Goal: Book appointment/travel/reservation

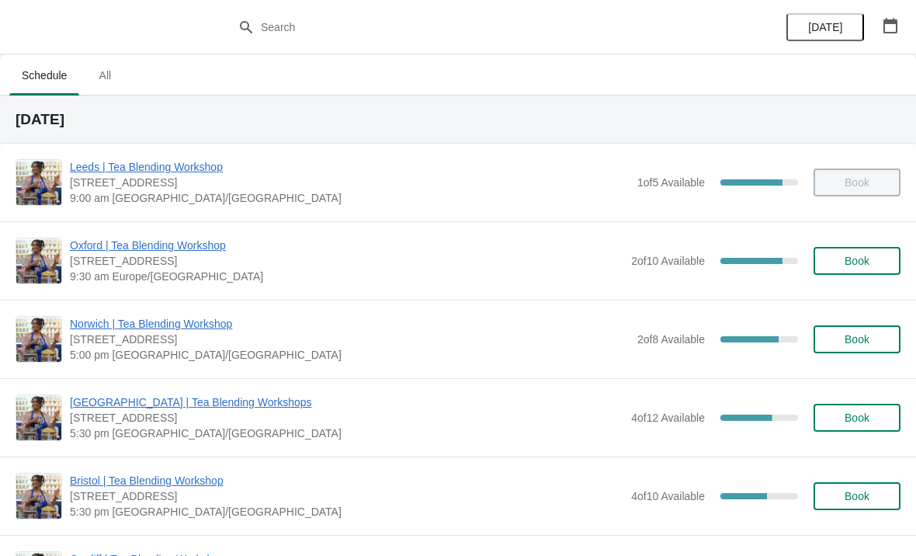
click at [97, 71] on span "All" at bounding box center [104, 75] width 39 height 28
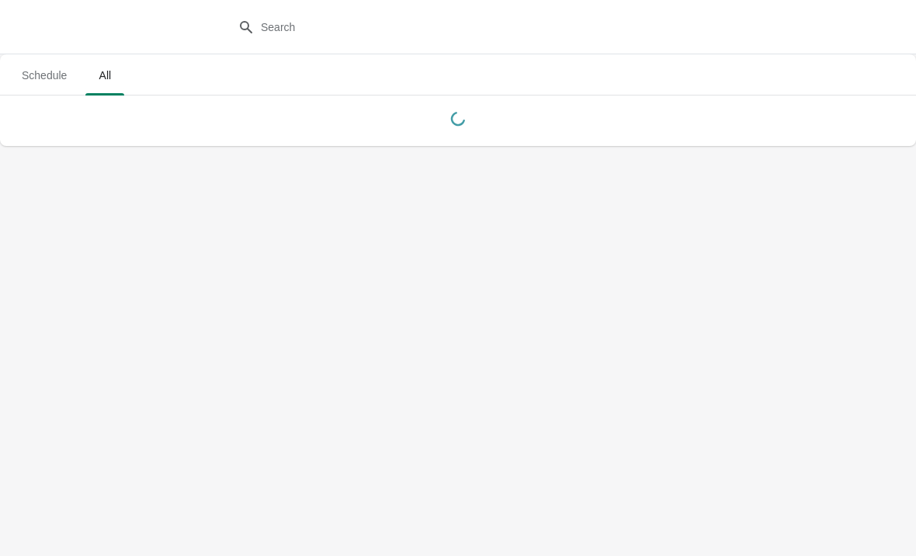
click at [99, 80] on span "All" at bounding box center [104, 75] width 39 height 28
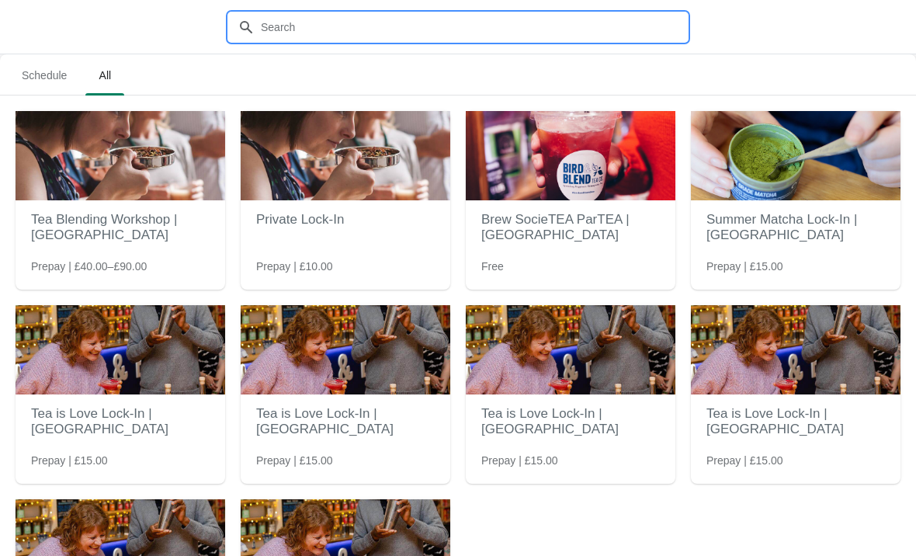
click at [370, 13] on input "text" at bounding box center [473, 27] width 427 height 28
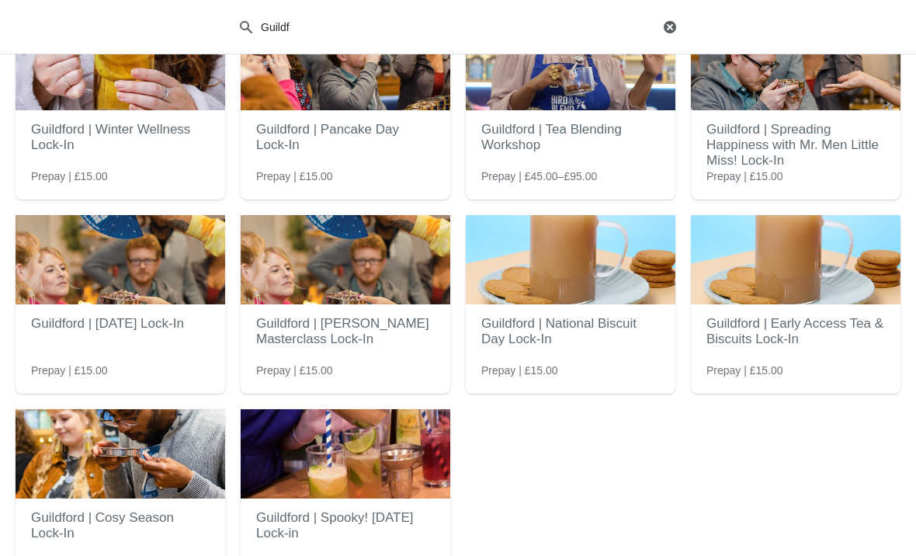
scroll to position [154, 0]
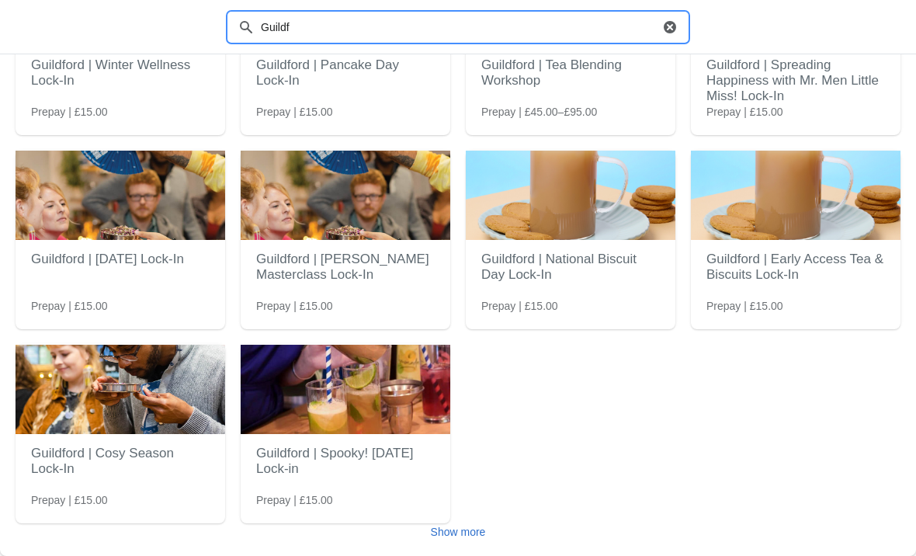
type input "Guildf"
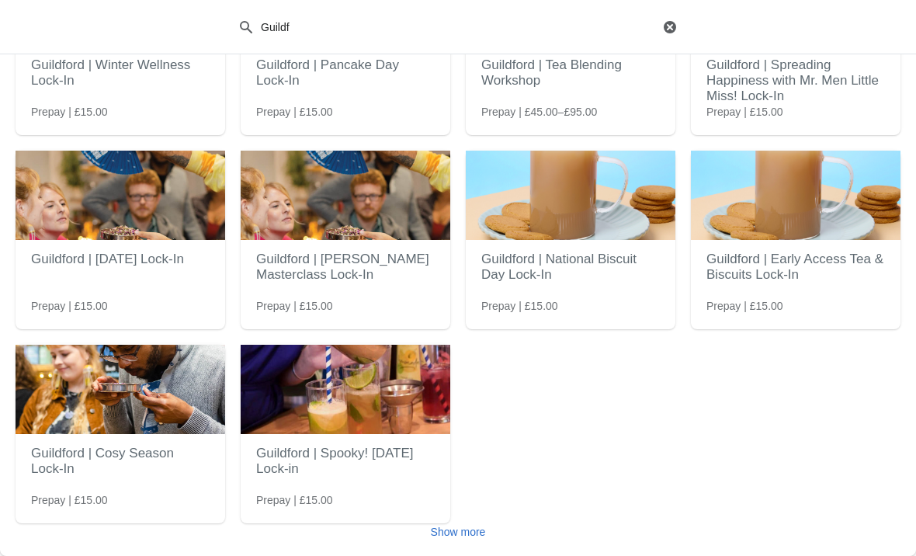
click at [486, 532] on span "Show more" at bounding box center [458, 531] width 55 height 12
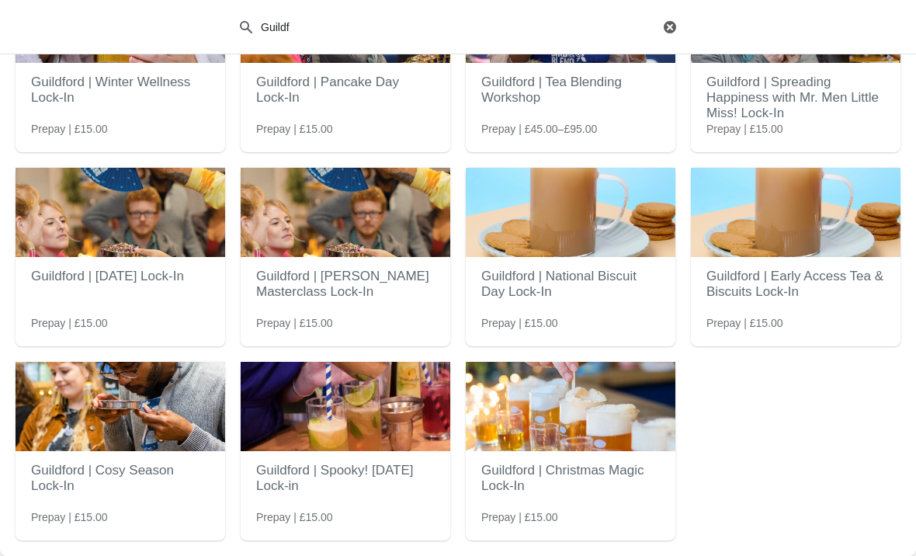
scroll to position [137, 0]
click at [618, 470] on h2 "Guildford | Christmas Magic Lock-In" at bounding box center [570, 478] width 178 height 47
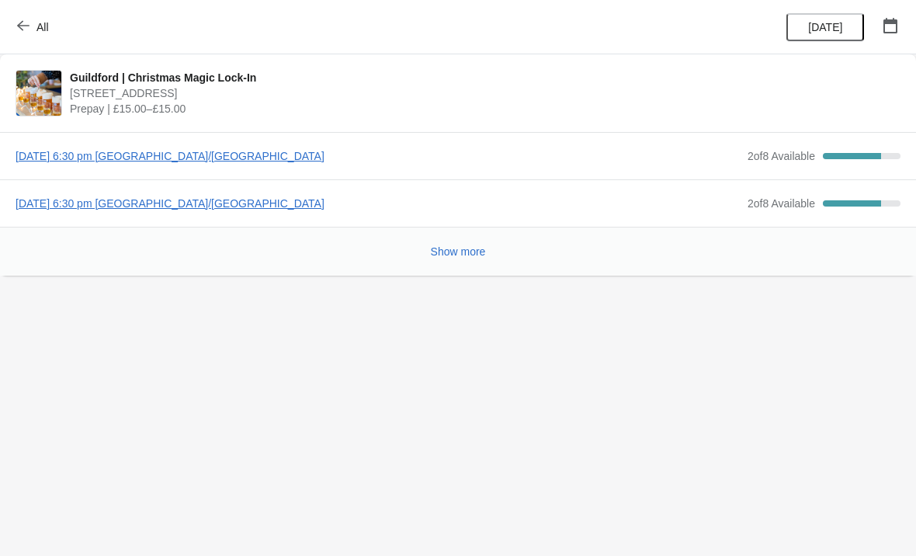
click at [455, 264] on button "Show more" at bounding box center [458, 251] width 68 height 28
click at [137, 153] on span "Thursday, November 13, 2025 | 6:30 pm Europe/London" at bounding box center [378, 156] width 724 height 16
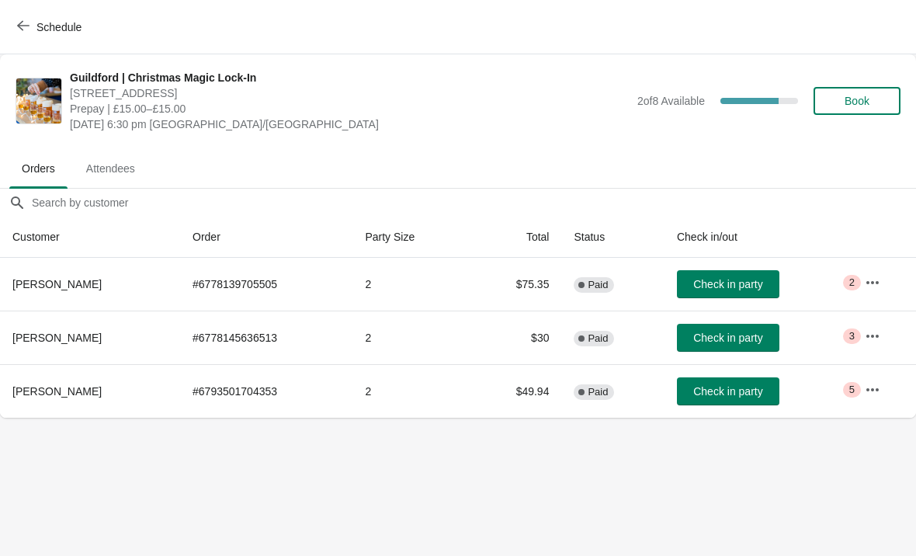
click at [8, 22] on button "Schedule" at bounding box center [51, 27] width 86 height 28
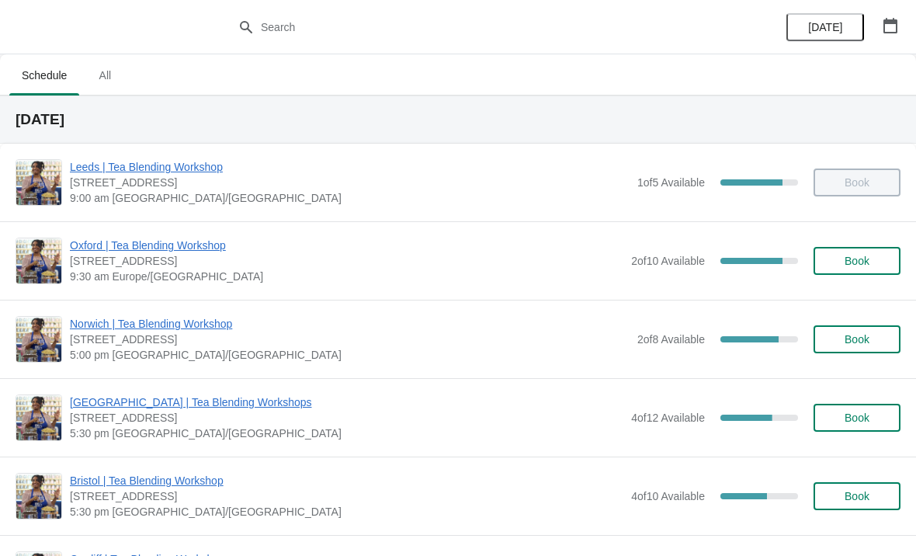
click at [95, 78] on span "All" at bounding box center [104, 75] width 39 height 28
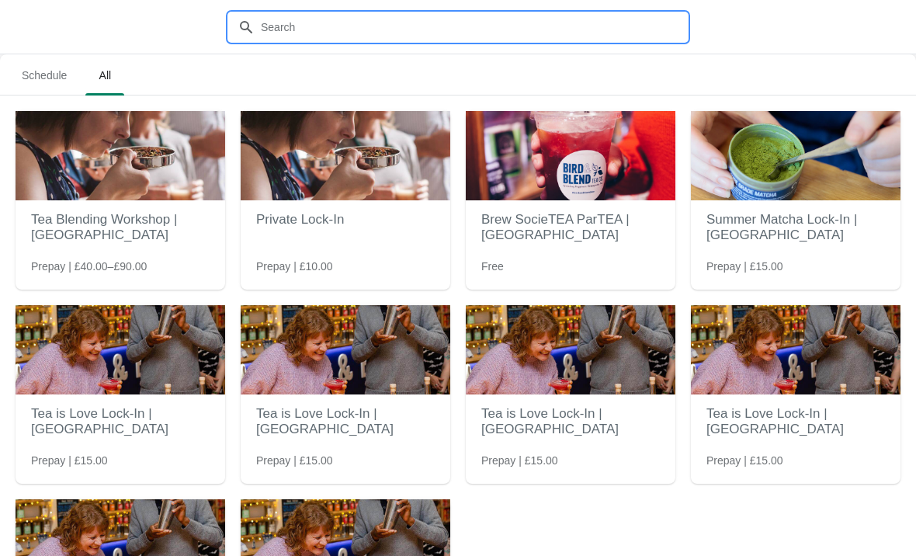
click at [348, 33] on input "text" at bounding box center [473, 27] width 427 height 28
type input "Guild"
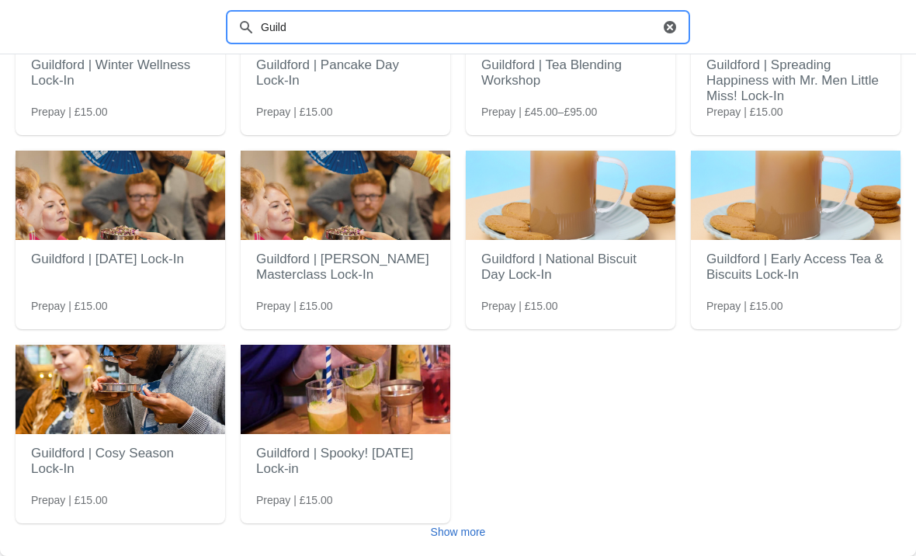
scroll to position [154, 0]
click at [328, 404] on img at bounding box center [346, 389] width 210 height 89
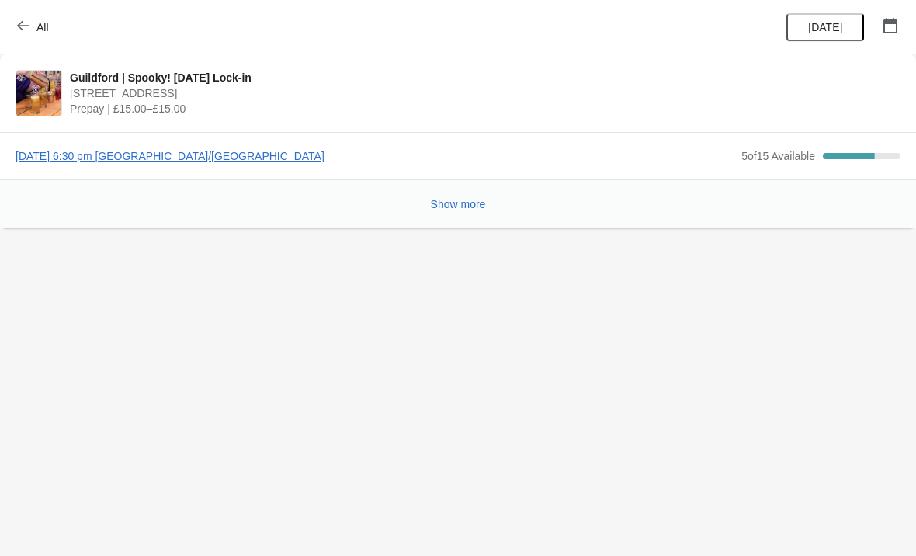
click at [20, 29] on icon "button" at bounding box center [23, 25] width 12 height 12
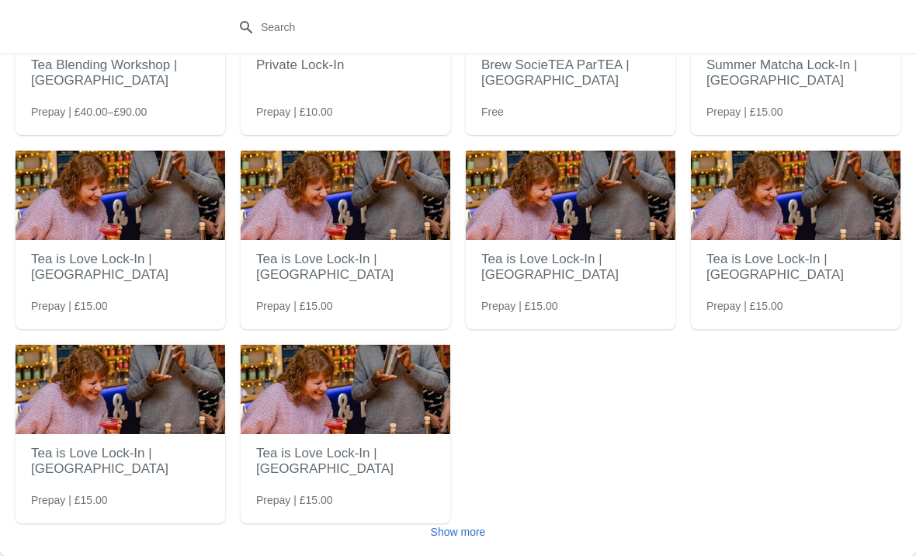
scroll to position [154, 0]
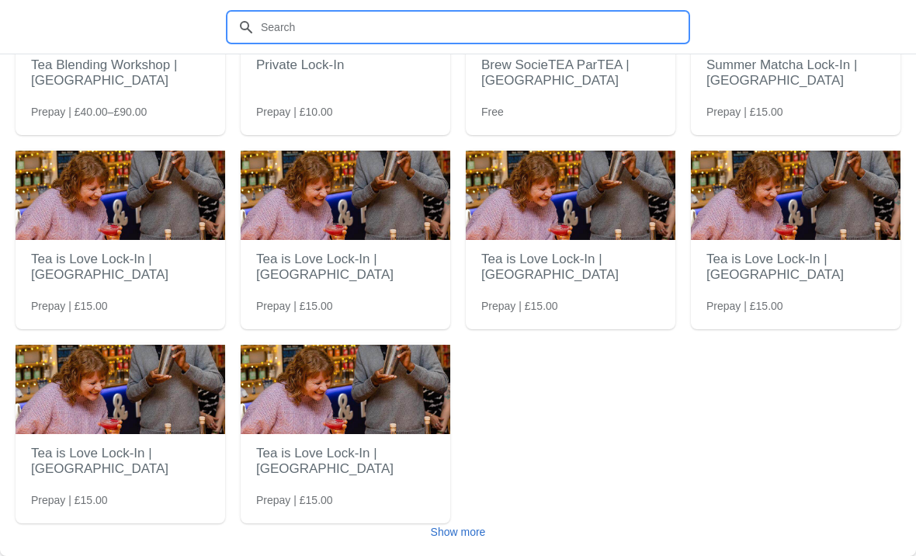
click at [474, 33] on input "text" at bounding box center [473, 27] width 427 height 28
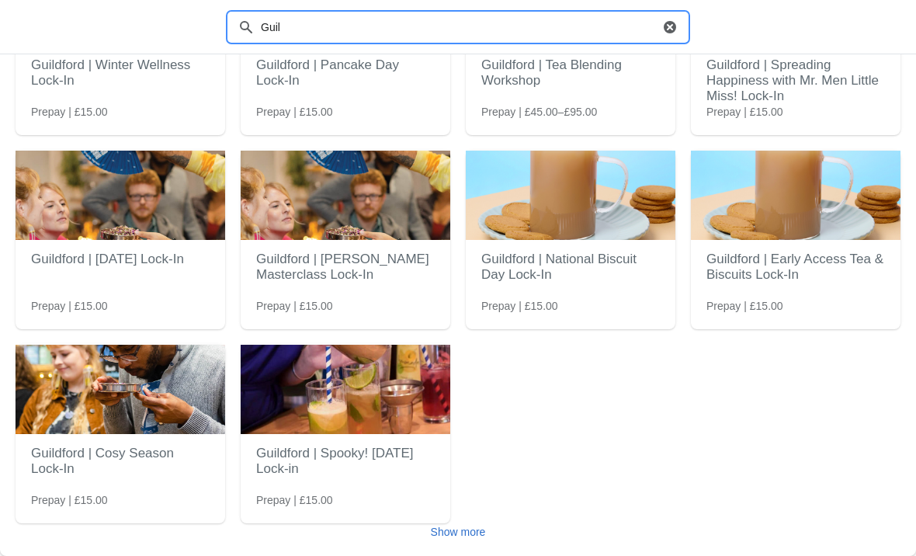
type input "Guil"
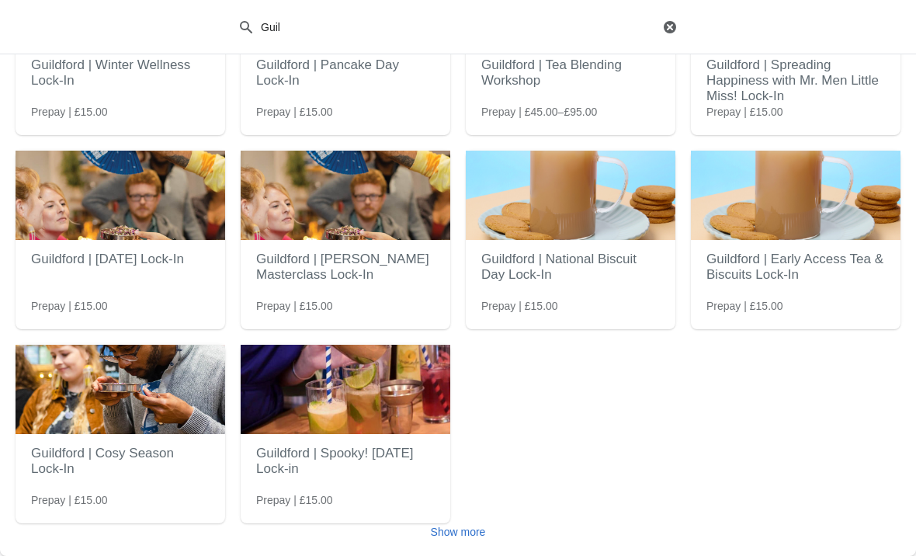
click at [463, 542] on button "Show more" at bounding box center [458, 532] width 68 height 28
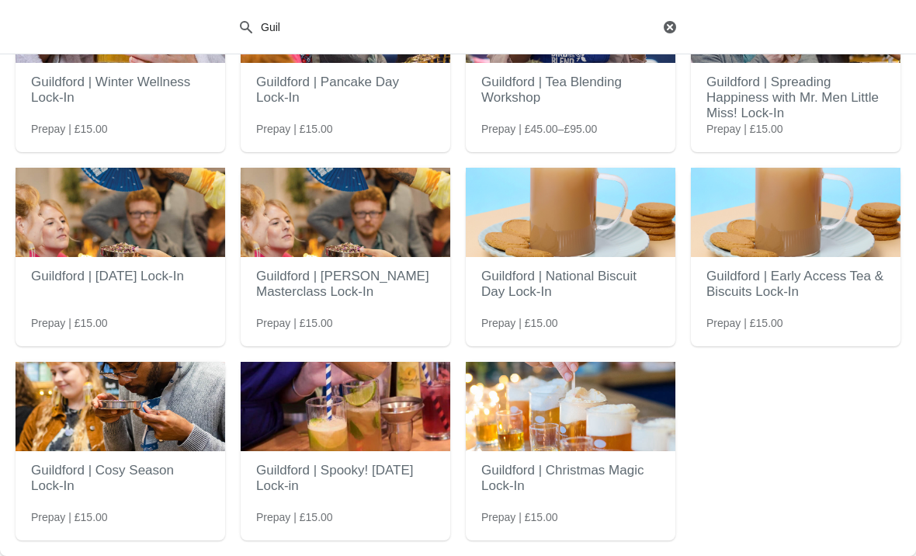
scroll to position [137, 0]
click at [566, 485] on h2 "Guildford | Christmas Magic Lock-In" at bounding box center [570, 478] width 178 height 47
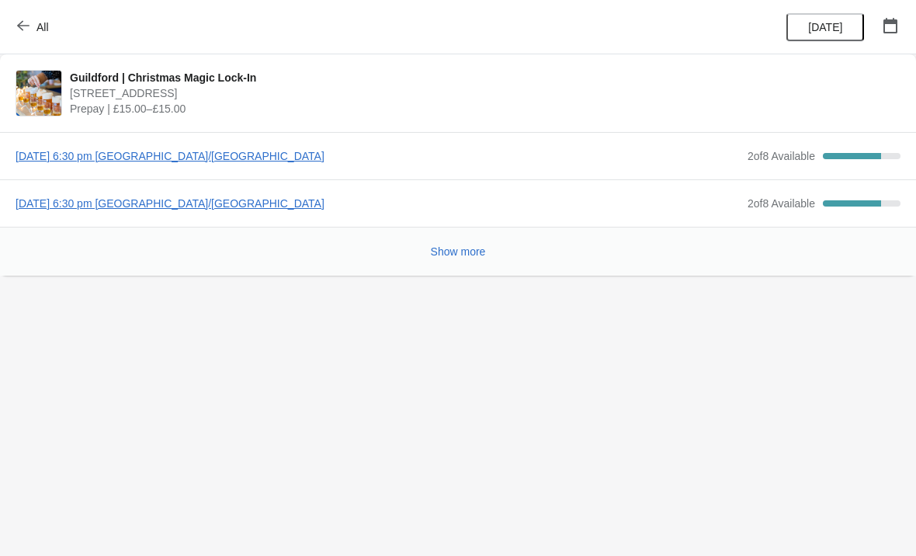
click at [296, 155] on span "Thursday, November 13, 2025 | 6:30 pm Europe/London" at bounding box center [378, 156] width 724 height 16
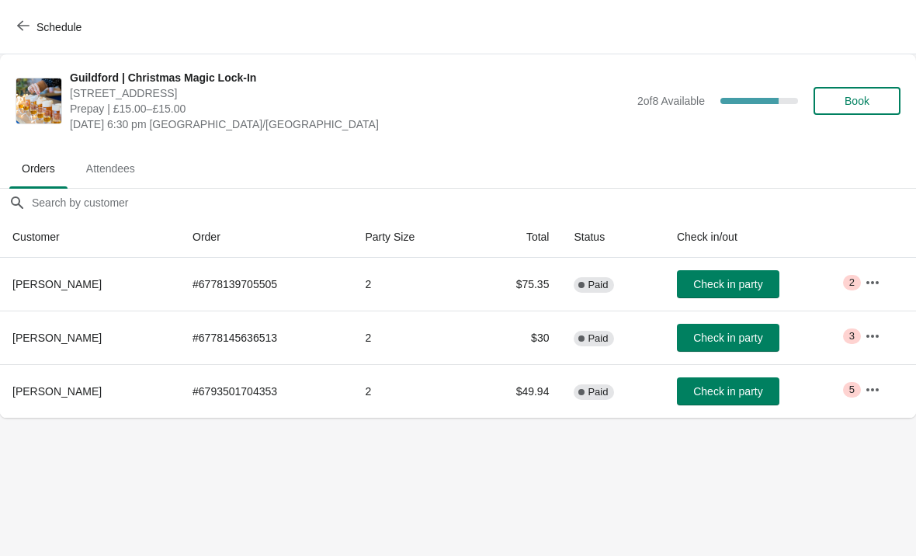
click at [33, 25] on span "Schedule" at bounding box center [50, 26] width 61 height 15
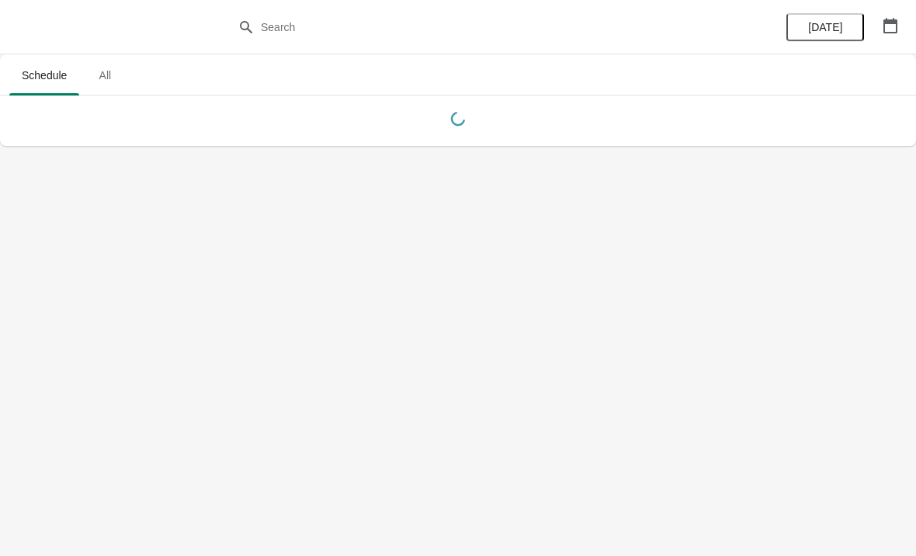
click at [117, 89] on button "All" at bounding box center [104, 75] width 45 height 40
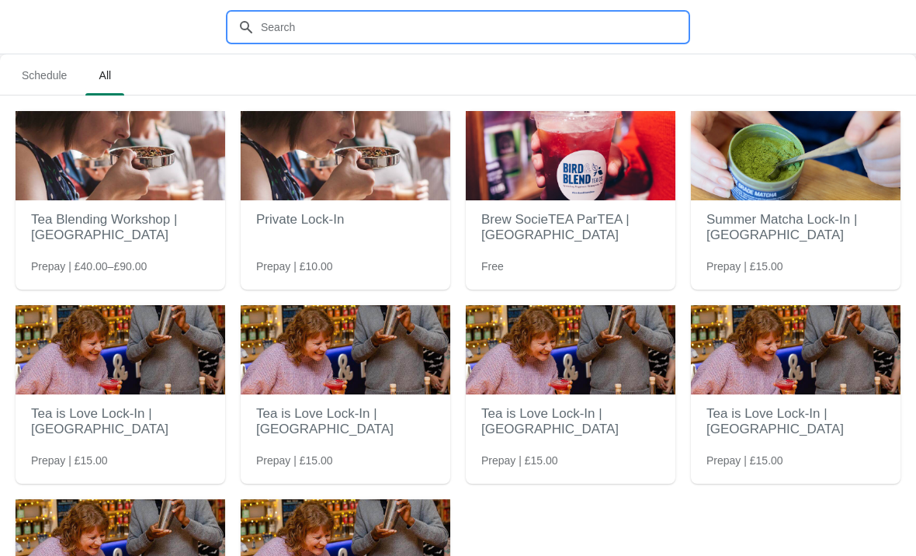
click at [367, 39] on input "text" at bounding box center [473, 27] width 427 height 28
type input "Guil"
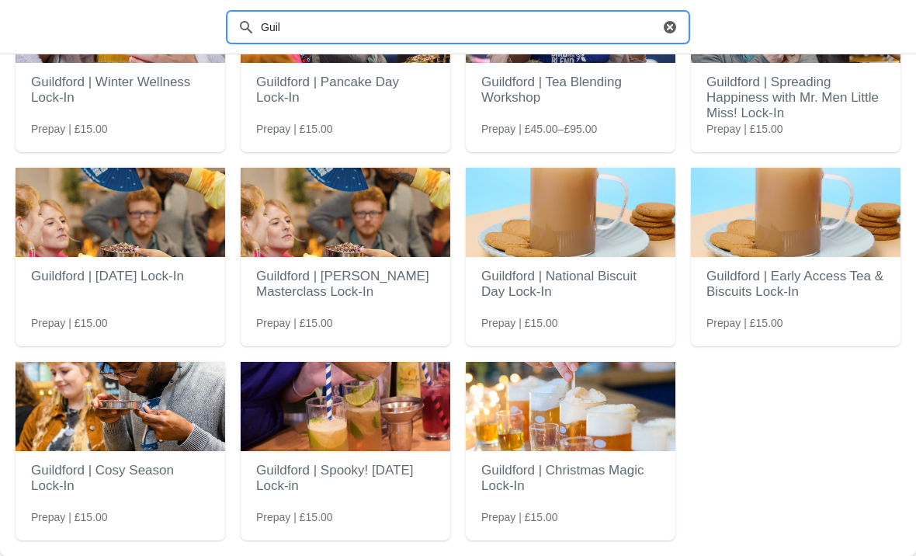
scroll to position [137, 0]
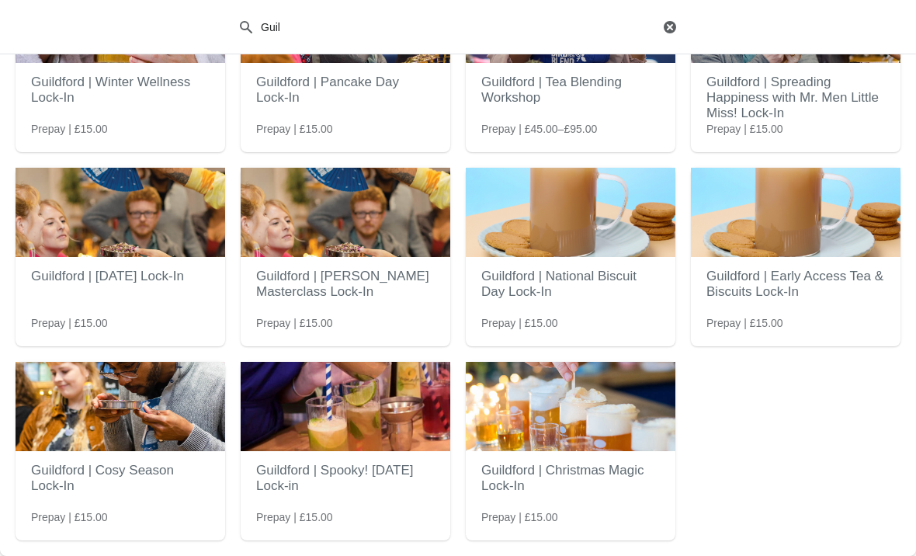
click at [615, 494] on h2 "Guildford | Christmas Magic Lock-In" at bounding box center [570, 478] width 178 height 47
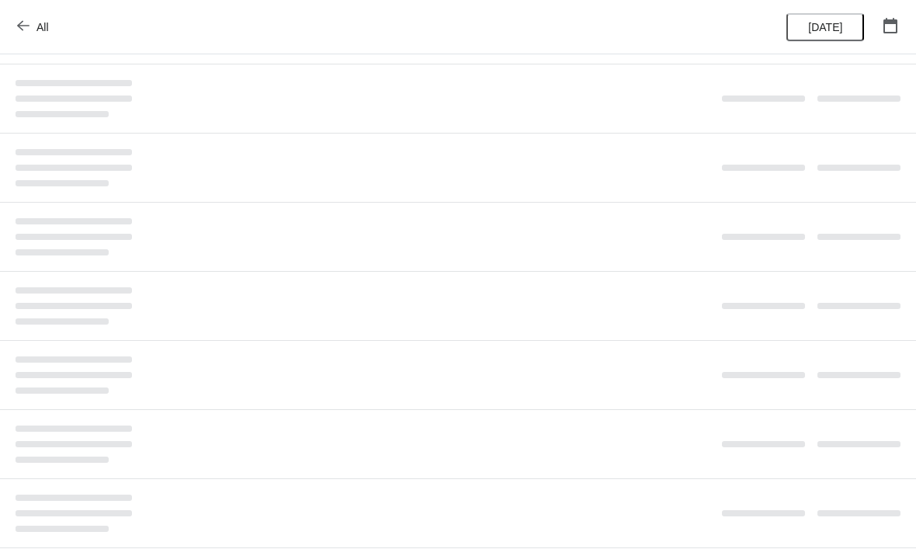
scroll to position [0, 0]
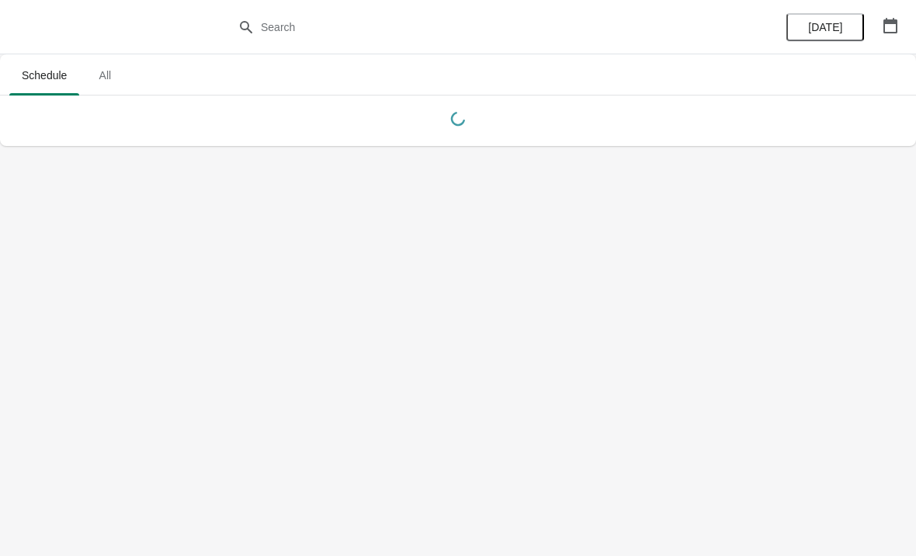
click at [119, 74] on span "All" at bounding box center [104, 75] width 39 height 28
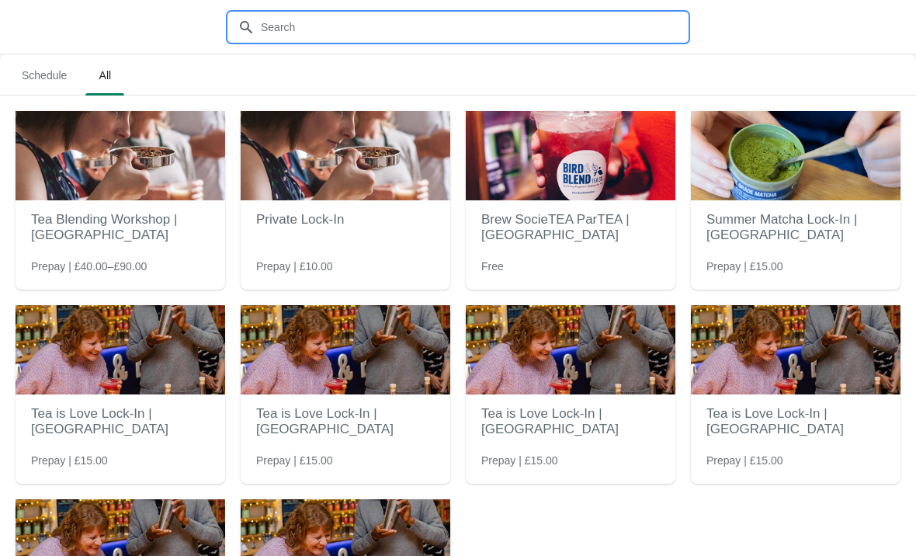
click at [497, 14] on input "text" at bounding box center [473, 27] width 427 height 28
type input "Guildford"
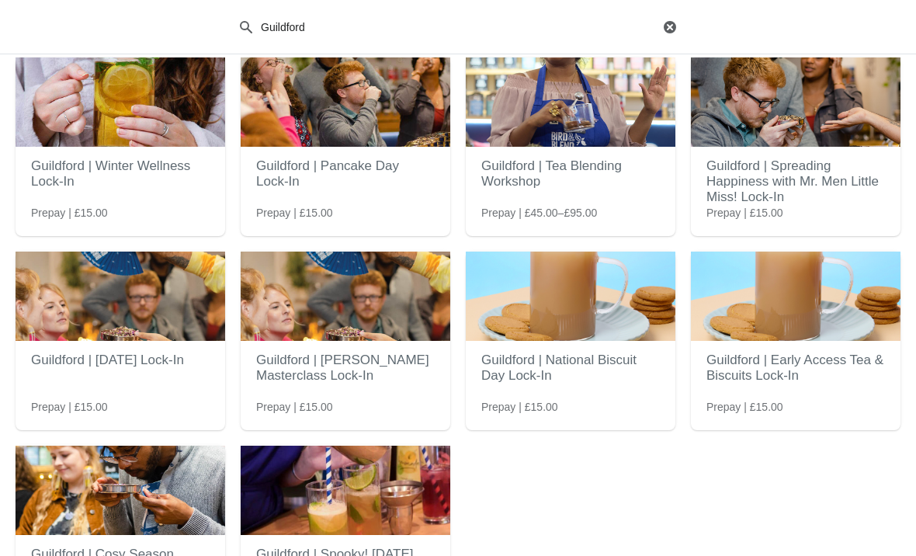
scroll to position [49, 0]
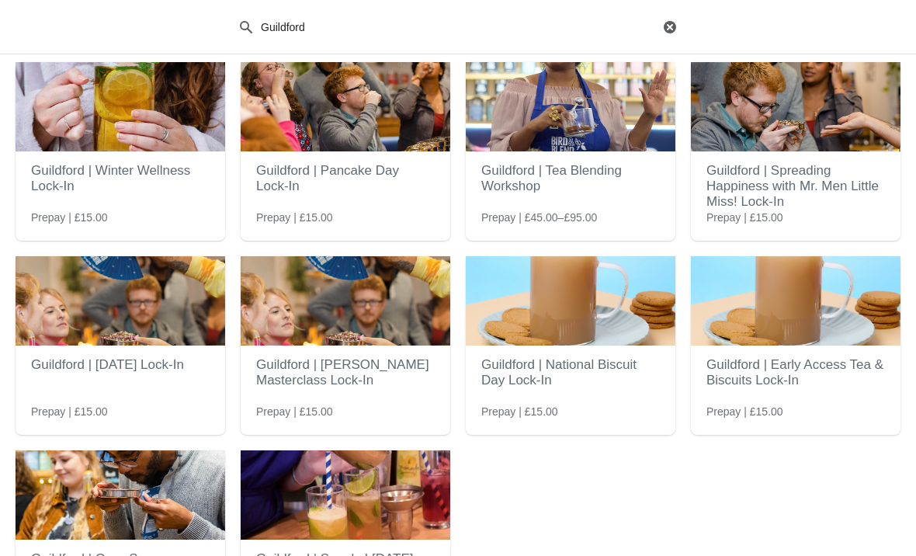
click at [300, 486] on img at bounding box center [346, 494] width 210 height 89
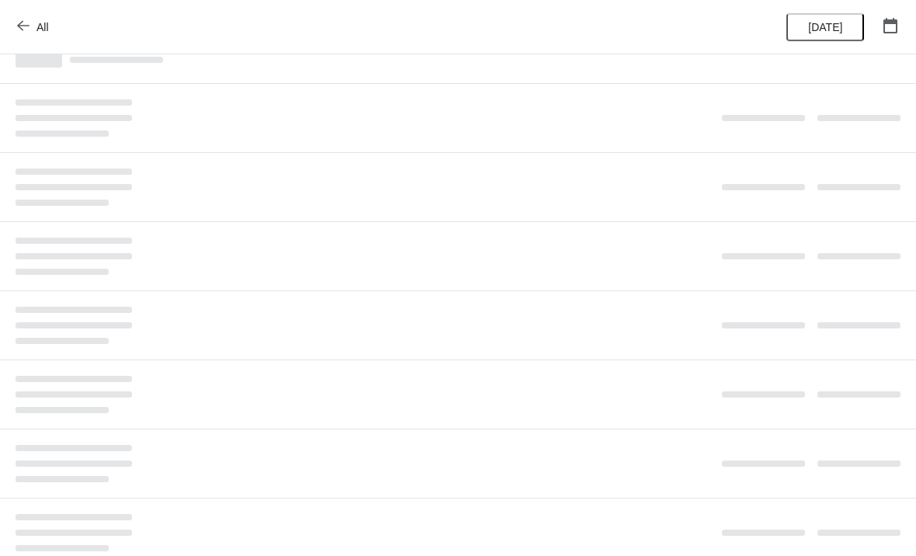
scroll to position [0, 0]
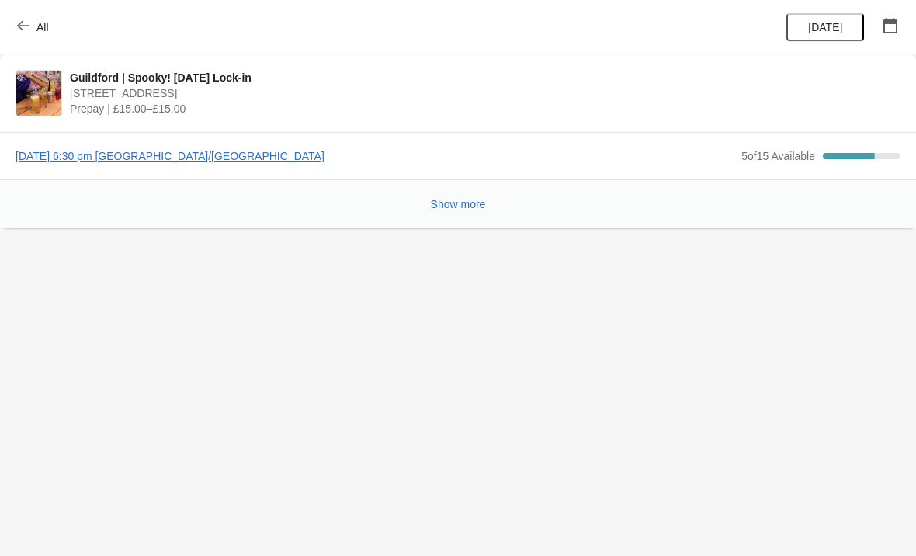
click at [109, 150] on span "[DATE] 6:30 pm [GEOGRAPHIC_DATA]/[GEOGRAPHIC_DATA]" at bounding box center [375, 156] width 718 height 16
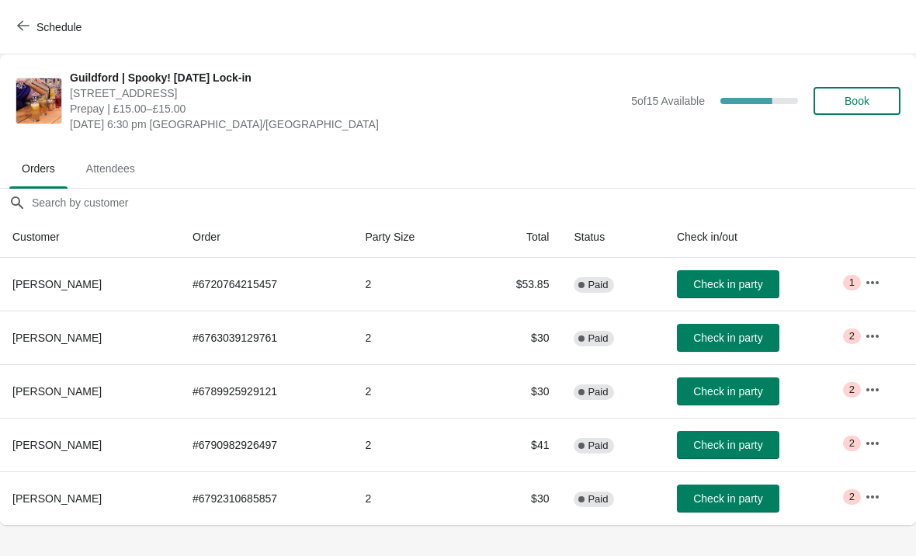
click at [868, 95] on span "Book" at bounding box center [856, 101] width 25 height 12
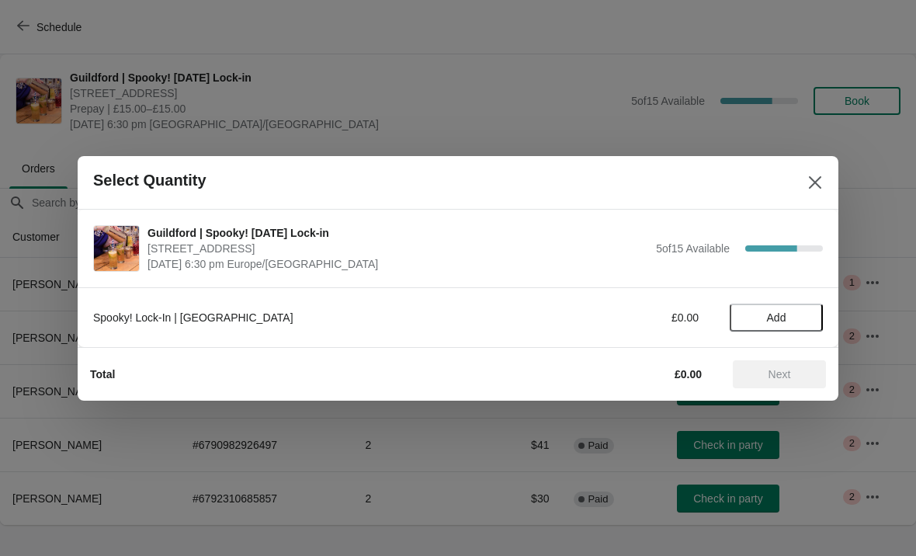
click at [773, 316] on span "Add" at bounding box center [776, 317] width 19 height 12
click at [805, 317] on icon at bounding box center [802, 316] width 5 height 5
click at [790, 320] on div "2" at bounding box center [775, 317] width 93 height 16
click at [800, 313] on icon at bounding box center [803, 317] width 16 height 16
click at [791, 372] on span "Next" at bounding box center [779, 374] width 23 height 12
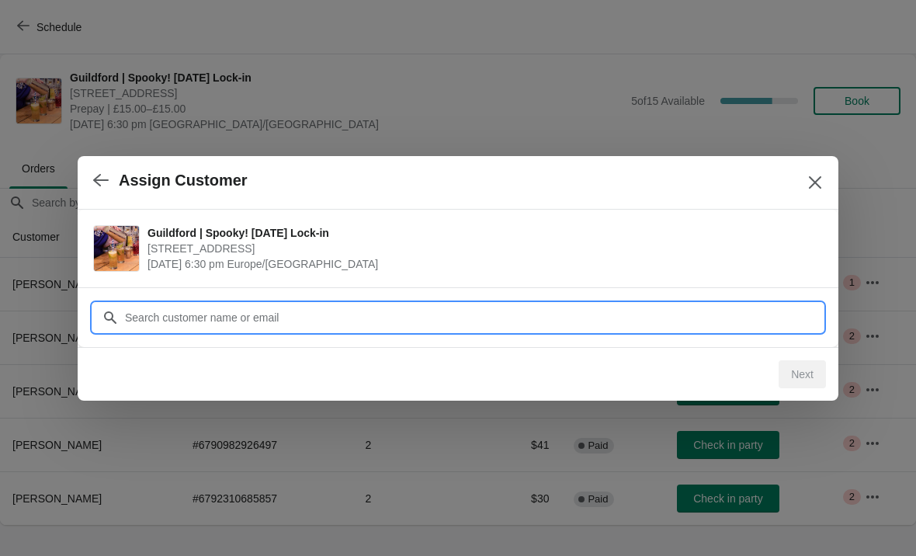
click at [442, 525] on div "Assign Customer Guildford | Spooky! [DATE] Lock-in [STREET_ADDRESS] [DATE] 6:30…" at bounding box center [458, 525] width 916 height 0
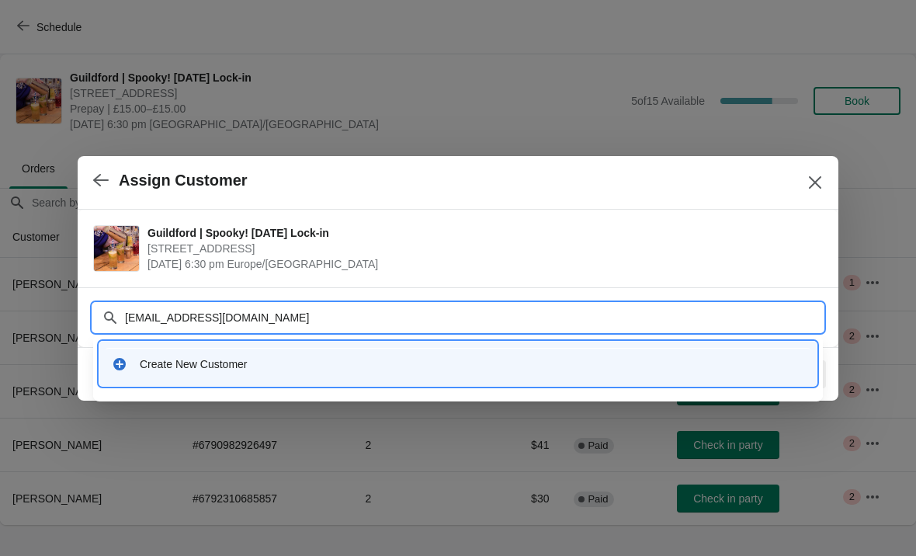
type input "[EMAIL_ADDRESS][DOMAIN_NAME]"
click at [152, 320] on input "[EMAIL_ADDRESS][DOMAIN_NAME]" at bounding box center [473, 317] width 698 height 28
click at [566, 351] on div "Create New Customer" at bounding box center [458, 364] width 705 height 32
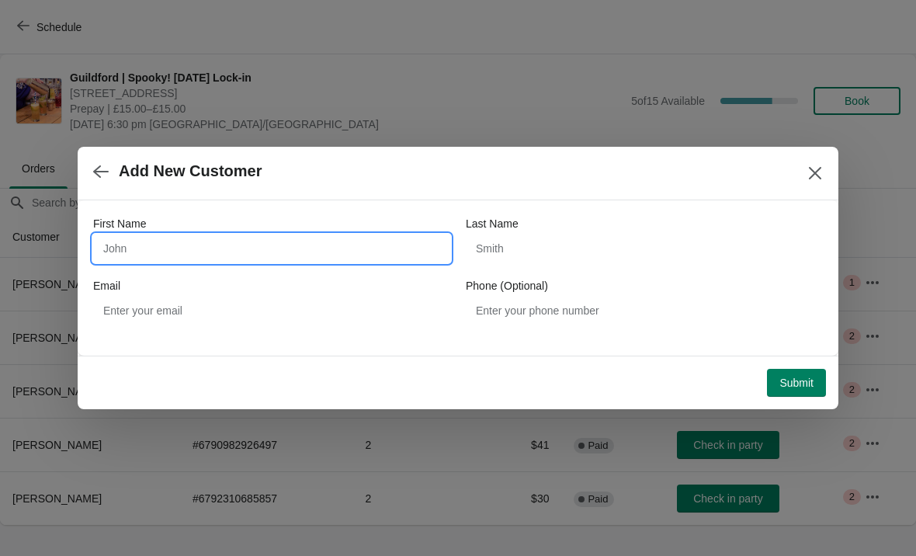
click at [327, 242] on input "First Name" at bounding box center [271, 248] width 357 height 28
type input "[PERSON_NAME]"
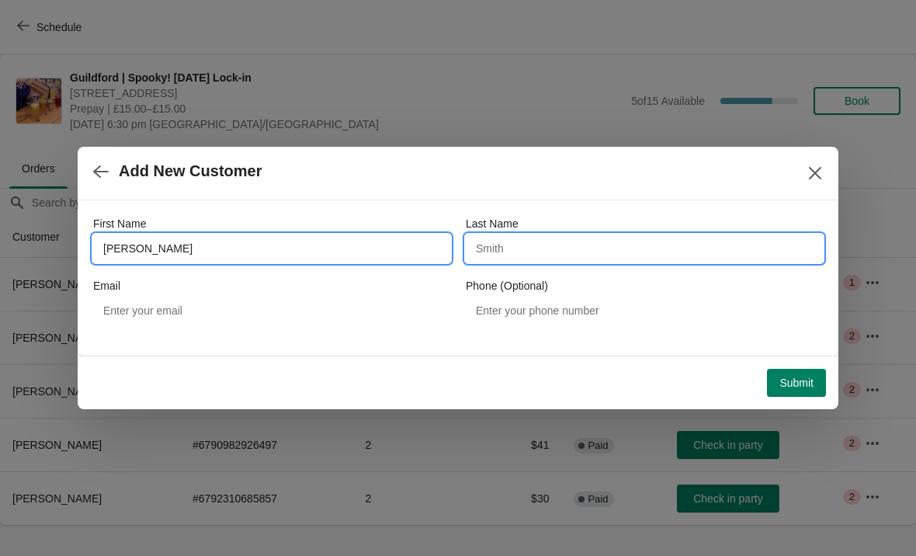
click at [562, 260] on input "Last Name" at bounding box center [644, 248] width 357 height 28
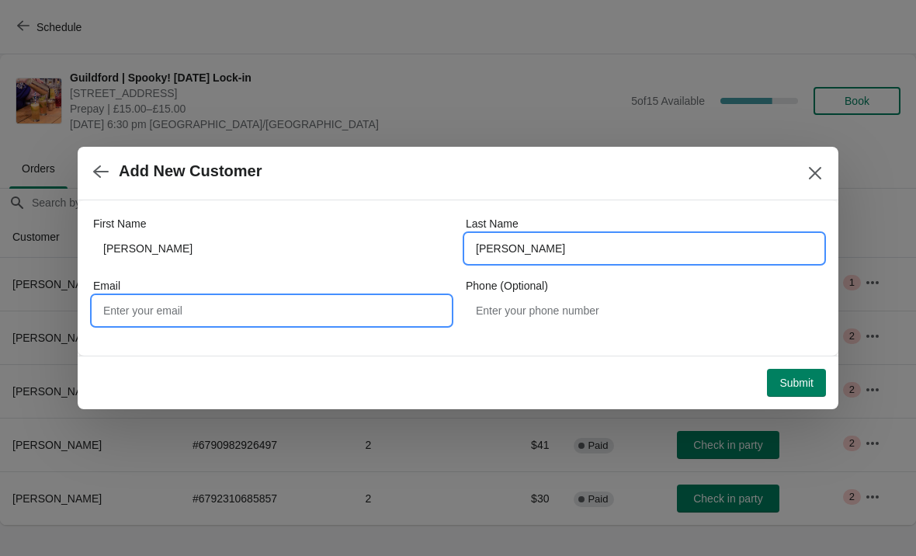
click at [365, 321] on input "Email" at bounding box center [271, 310] width 357 height 28
click at [563, 252] on input "[PERSON_NAME]" at bounding box center [644, 248] width 357 height 28
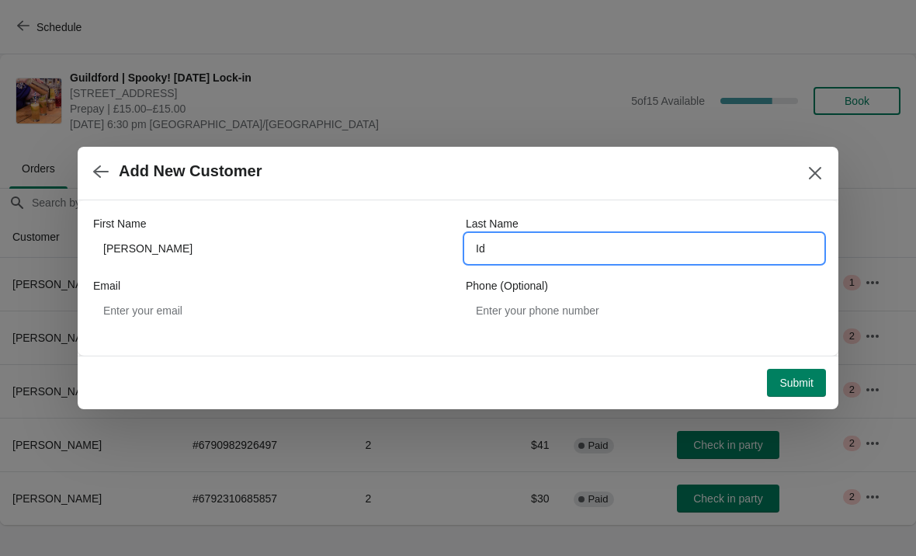
type input "I"
type input "Majder"
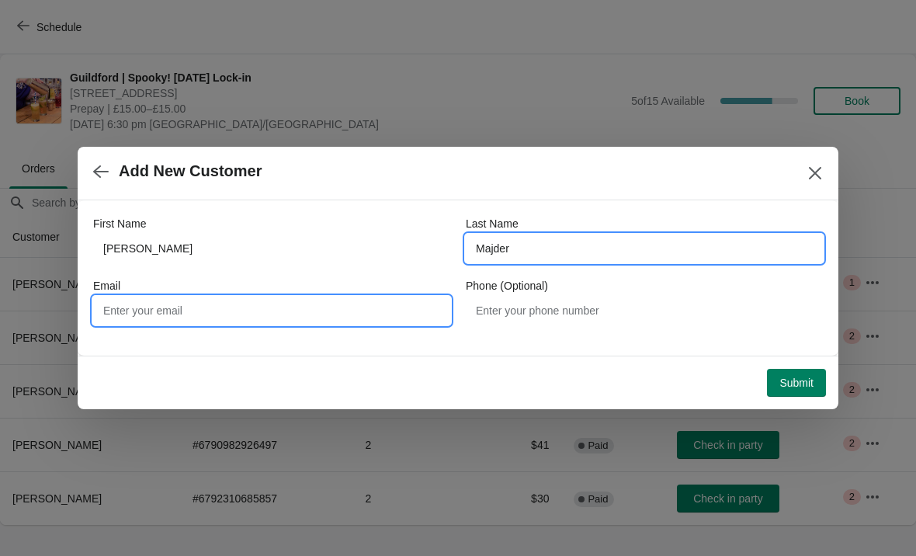
click at [159, 313] on input "Email" at bounding box center [271, 310] width 357 height 28
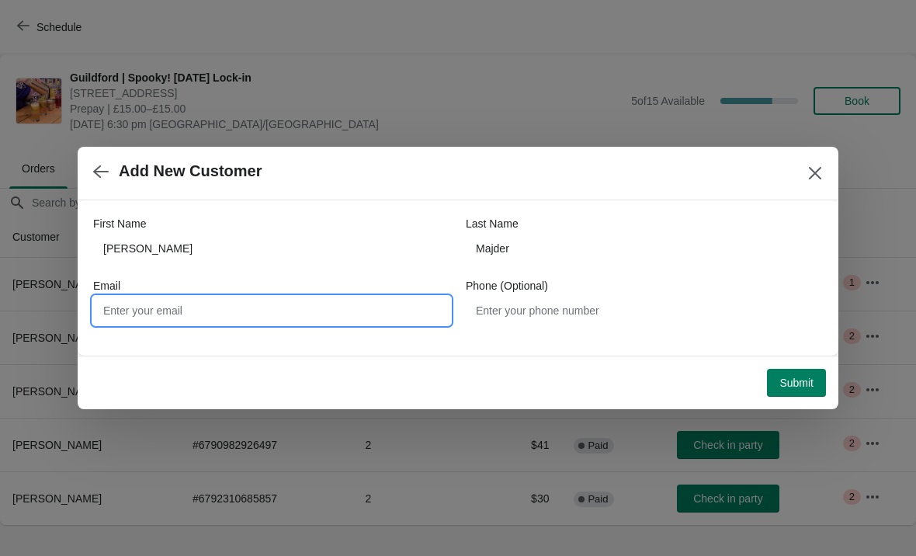
click at [133, 319] on input "Email" at bounding box center [271, 310] width 357 height 28
paste input "[EMAIL_ADDRESS][DOMAIN_NAME]"
type input "[EMAIL_ADDRESS][DOMAIN_NAME]"
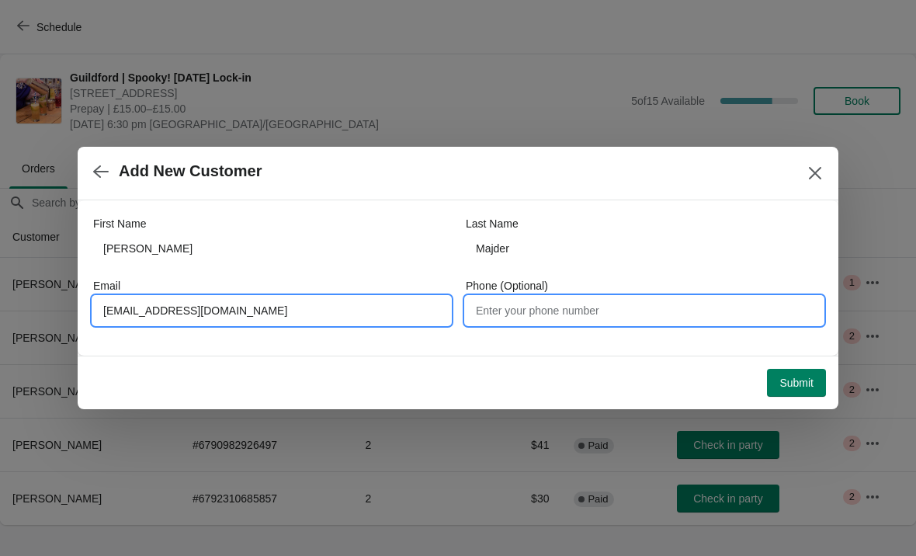
click at [590, 314] on input "Phone (Optional)" at bounding box center [644, 310] width 357 height 28
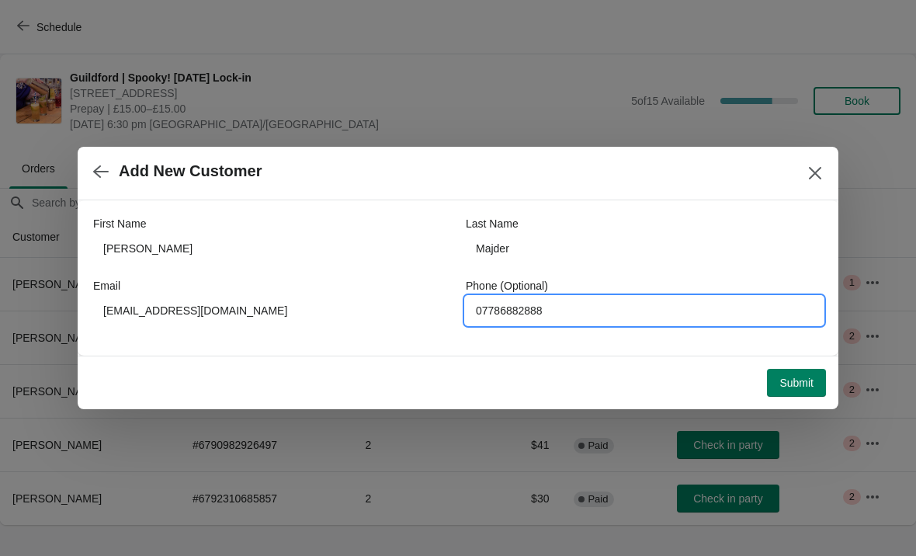
type input "07786882888"
click at [791, 376] on span "Submit" at bounding box center [796, 382] width 34 height 12
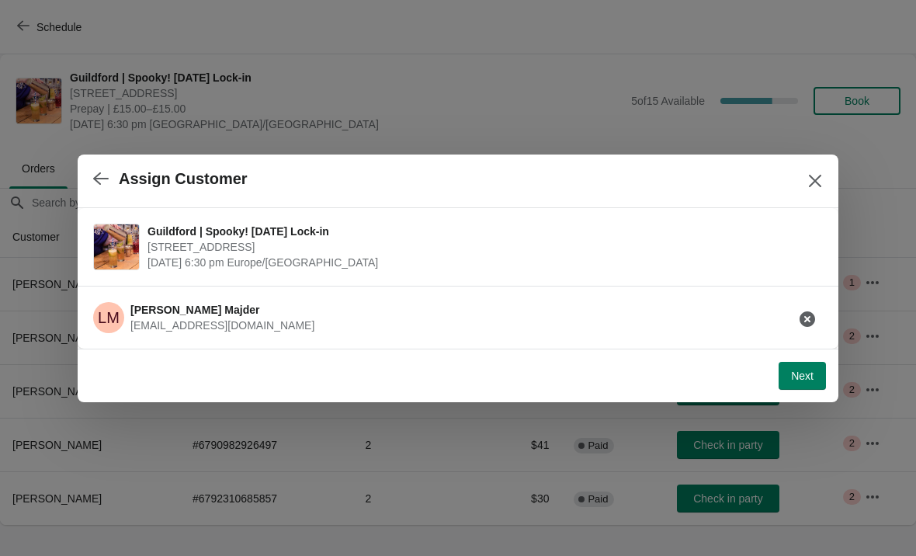
click at [810, 369] on span "Next" at bounding box center [802, 375] width 23 height 12
select select "No"
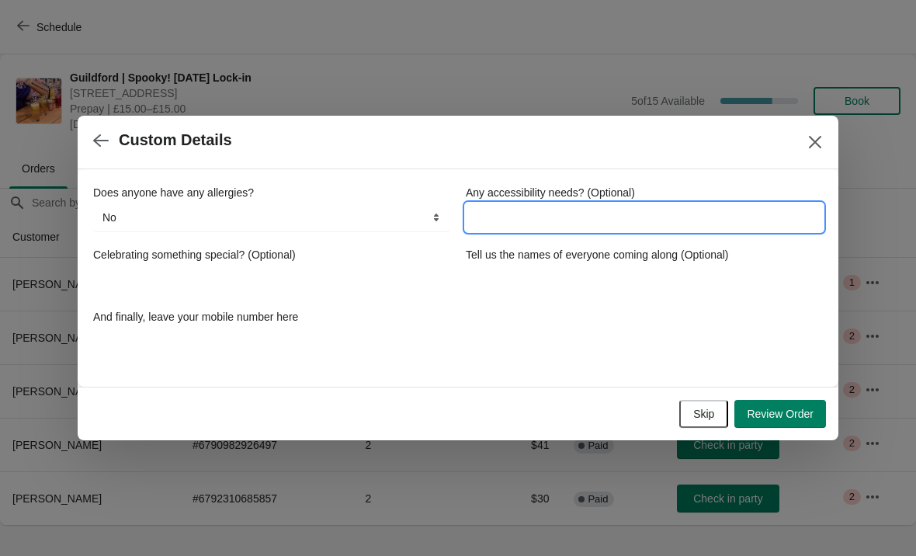
click at [554, 209] on input "Any accessibility needs? (Optional)" at bounding box center [644, 217] width 357 height 28
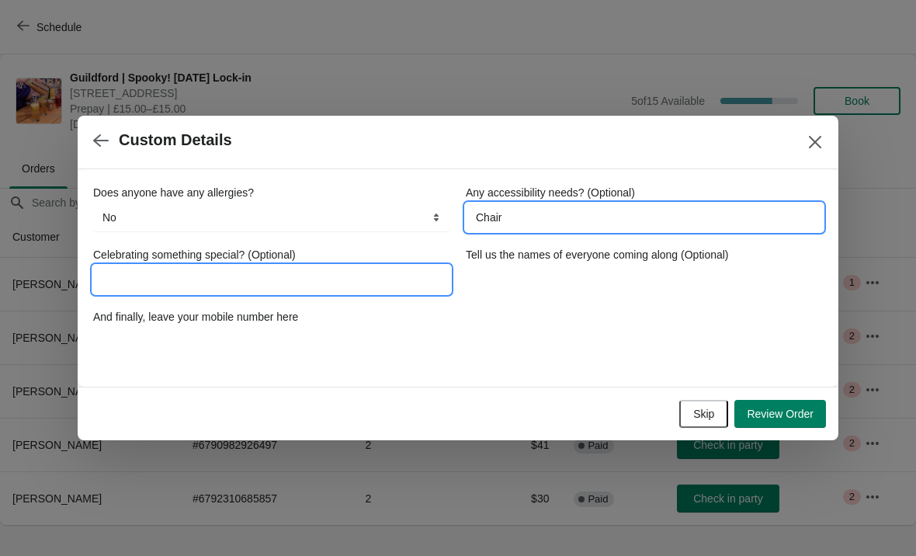
click at [366, 279] on input "Celebrating something special? (Optional)" at bounding box center [271, 279] width 357 height 28
click at [600, 220] on input "Chair" at bounding box center [644, 217] width 357 height 28
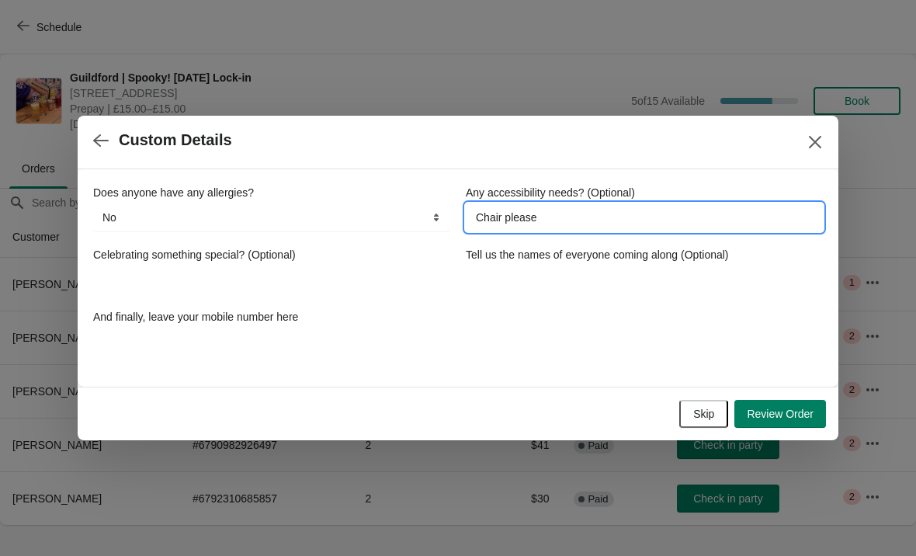
type input "Chair please"
click at [386, 255] on div "Celebrating something special? (Optional)" at bounding box center [271, 255] width 357 height 16
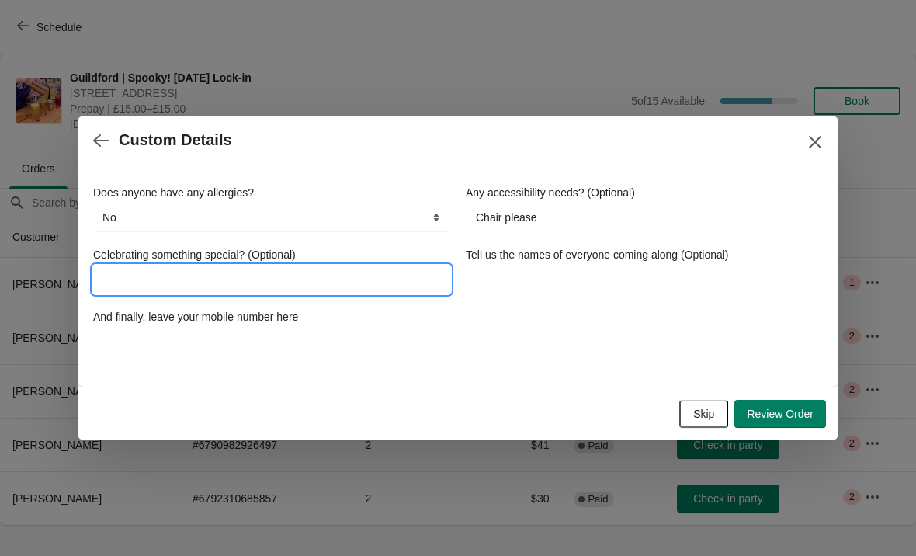
click at [357, 286] on input "Celebrating something special? (Optional)" at bounding box center [271, 279] width 357 height 28
type input "50th birthday!"
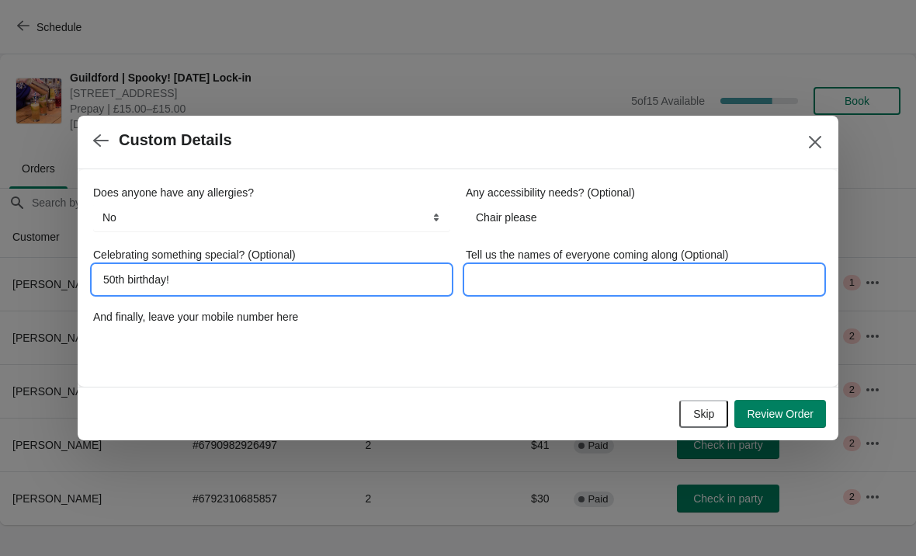
click at [668, 277] on input "Tell us the names of everyone coming along (Optional)" at bounding box center [644, 279] width 357 height 28
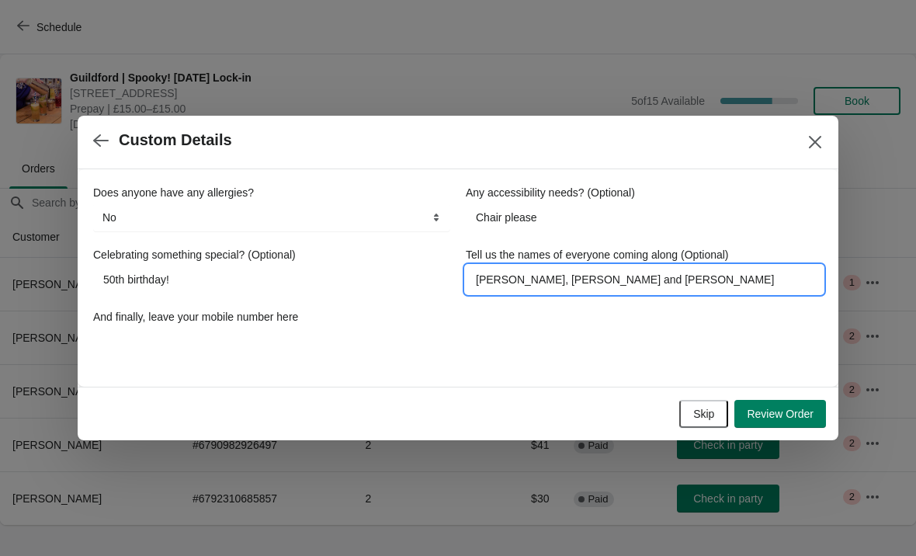
type input "[PERSON_NAME], [PERSON_NAME] and [PERSON_NAME]"
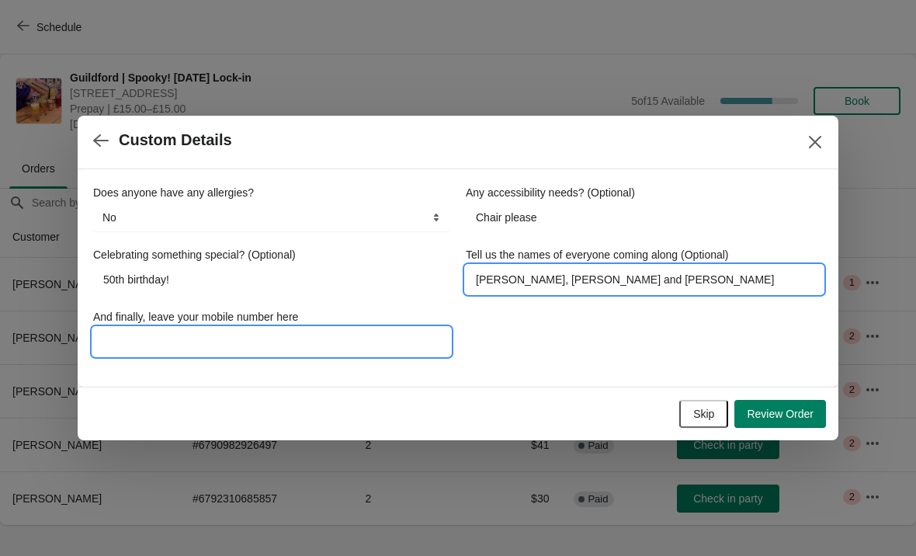
click at [176, 328] on input "And finally, leave your mobile number here" at bounding box center [271, 341] width 357 height 28
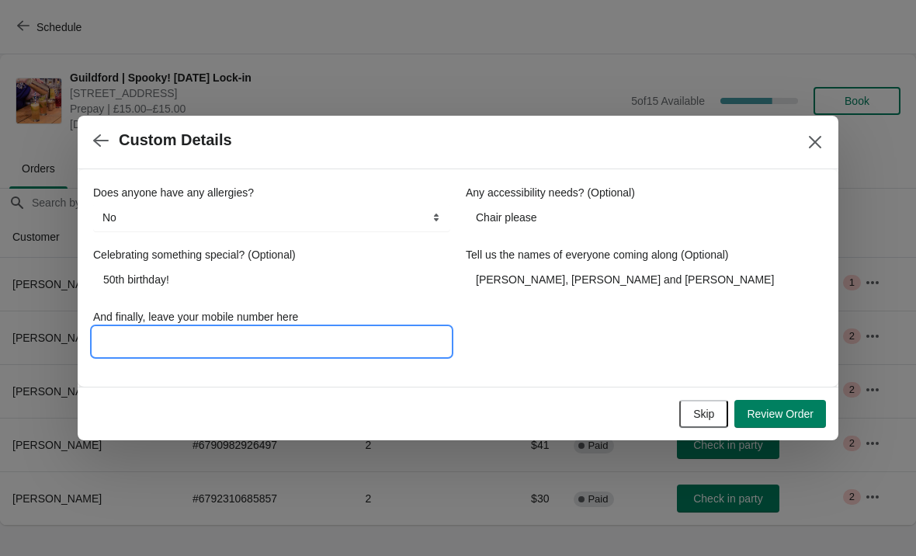
click at [137, 338] on input "And finally, leave your mobile number here" at bounding box center [271, 341] width 357 height 28
paste input "[EMAIL_ADDRESS][DOMAIN_NAME]"
type input "[EMAIL_ADDRESS][DOMAIN_NAME]"
click at [118, 345] on input "[EMAIL_ADDRESS][DOMAIN_NAME]" at bounding box center [271, 341] width 357 height 28
type input "07786882888"
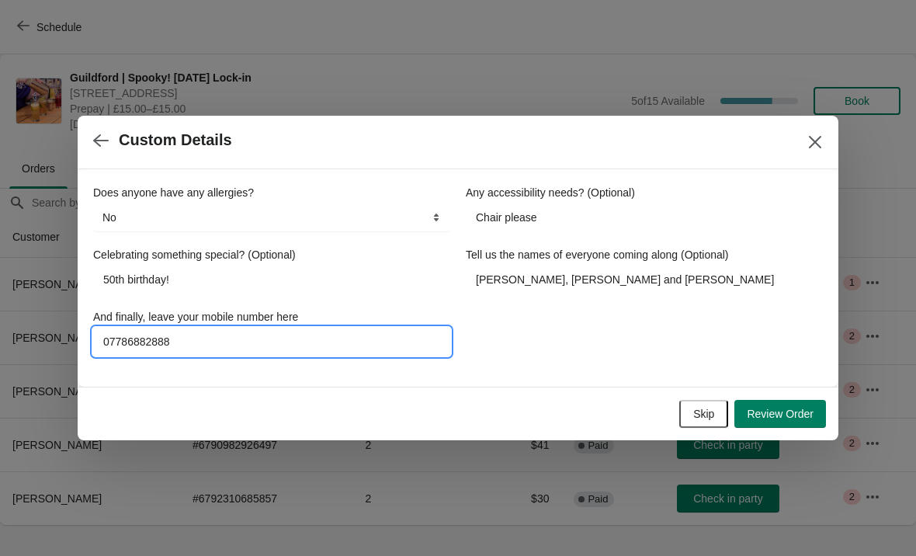
click at [808, 410] on span "Review Order" at bounding box center [779, 413] width 67 height 12
